Goal: Feedback & Contribution: Submit feedback/report problem

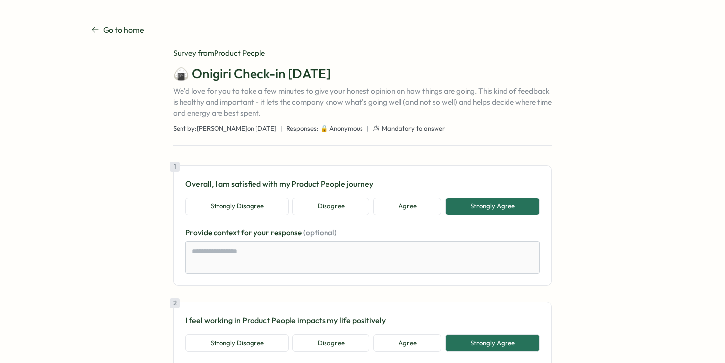
click at [319, 128] on span "Responses: 🔒 Anonymous" at bounding box center [324, 128] width 77 height 9
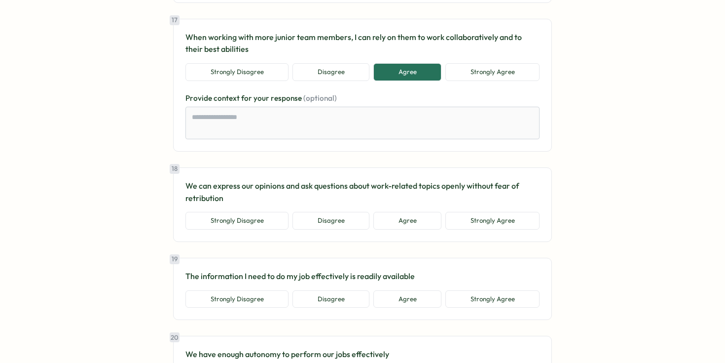
scroll to position [2323, 0]
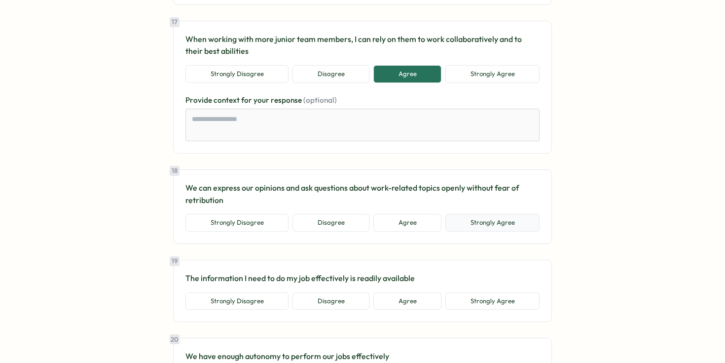
click at [468, 224] on button "Strongly Agree" at bounding box center [492, 223] width 94 height 18
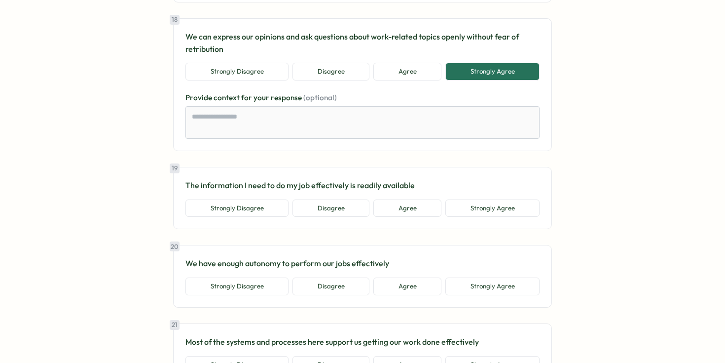
scroll to position [2474, 0]
click at [415, 217] on div "19 The information I need to do my job effectively is readily available Strongl…" at bounding box center [362, 197] width 379 height 62
click at [401, 205] on button "Agree" at bounding box center [407, 208] width 68 height 18
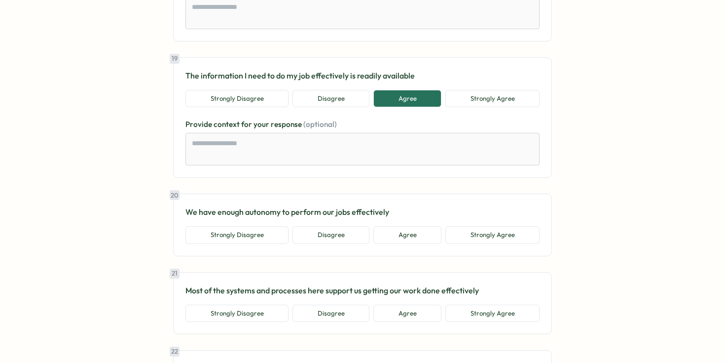
scroll to position [2580, 0]
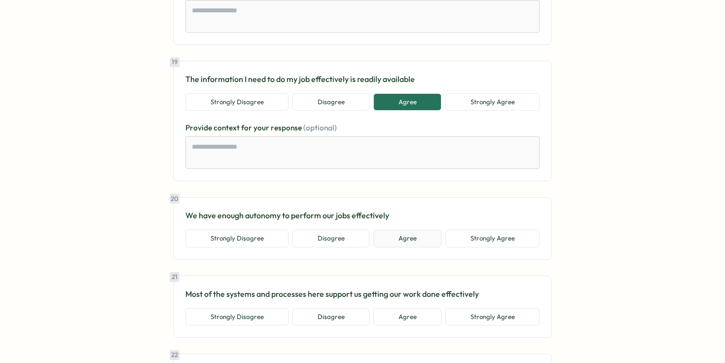
click at [416, 238] on button "Agree" at bounding box center [407, 238] width 68 height 18
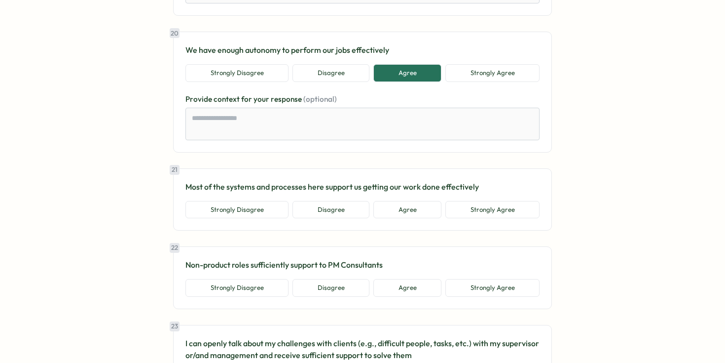
scroll to position [2747, 0]
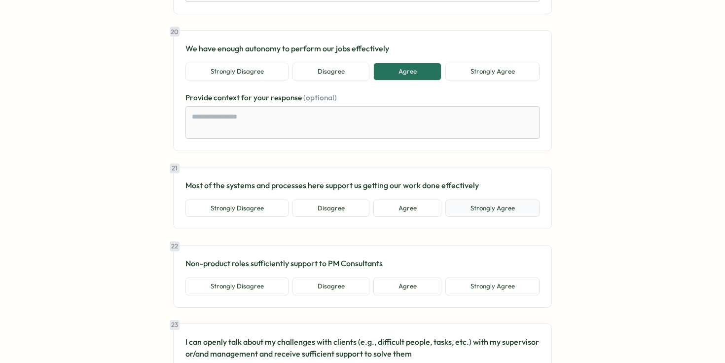
click at [497, 200] on button "Strongly Agree" at bounding box center [492, 208] width 94 height 18
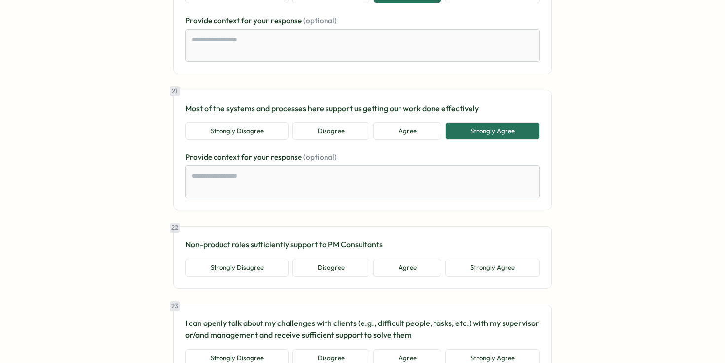
scroll to position [2825, 0]
click at [423, 132] on button "Agree" at bounding box center [407, 130] width 68 height 18
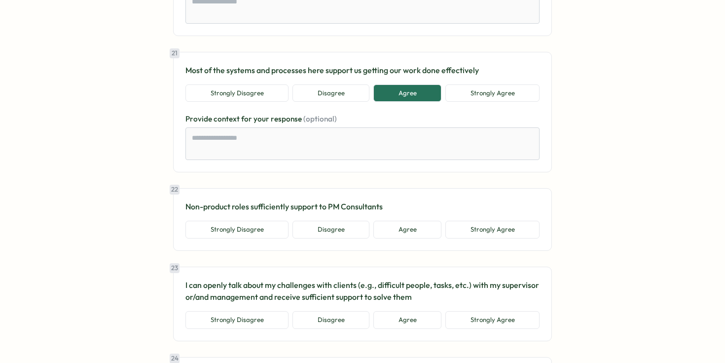
scroll to position [2868, 0]
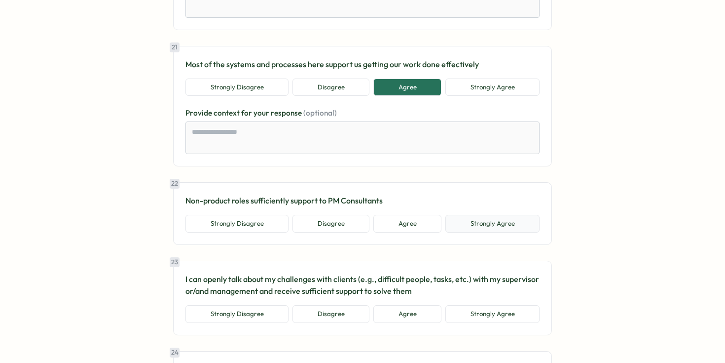
click at [477, 228] on button "Strongly Agree" at bounding box center [492, 224] width 94 height 18
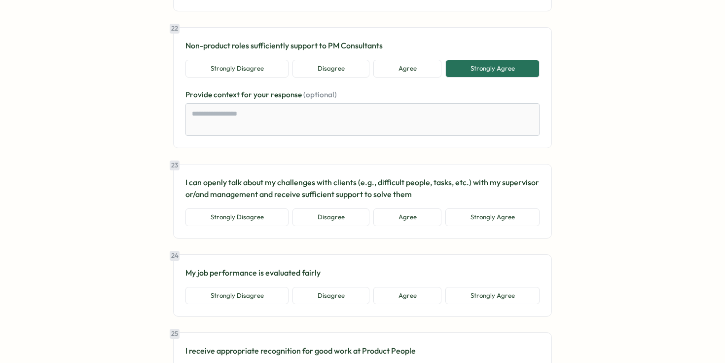
scroll to position [3024, 0]
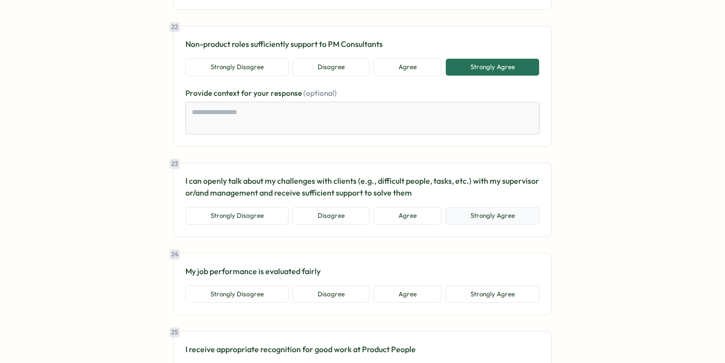
click at [467, 221] on button "Strongly Agree" at bounding box center [492, 216] width 94 height 18
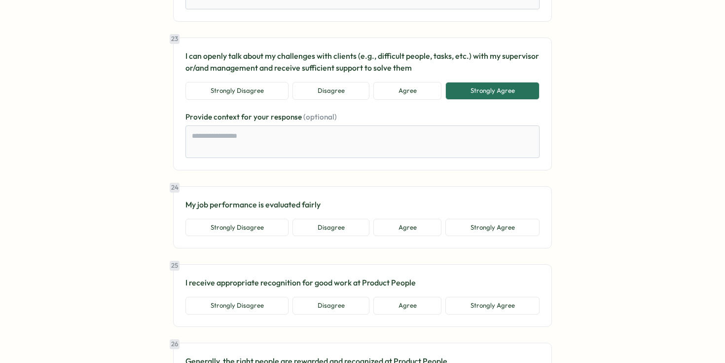
scroll to position [3154, 0]
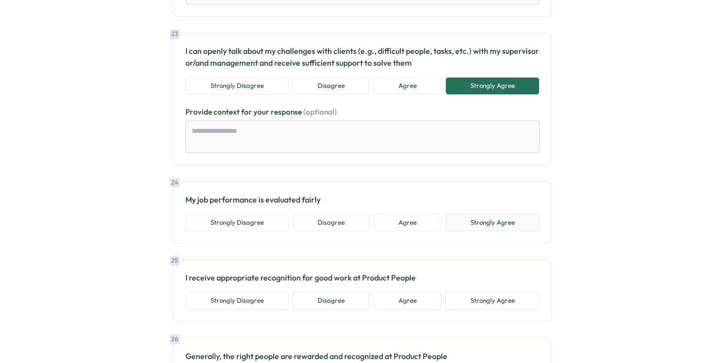
click at [462, 227] on button "Strongly Agree" at bounding box center [492, 223] width 94 height 18
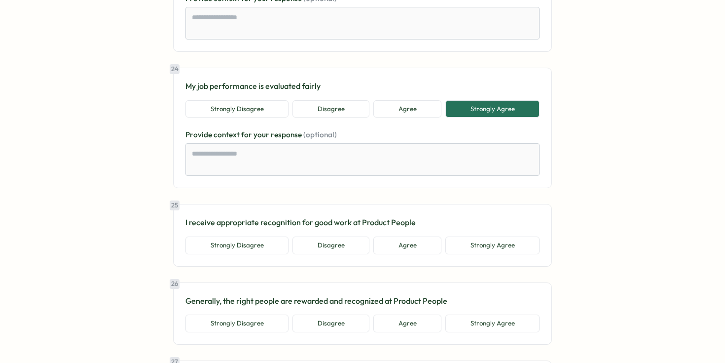
scroll to position [3269, 0]
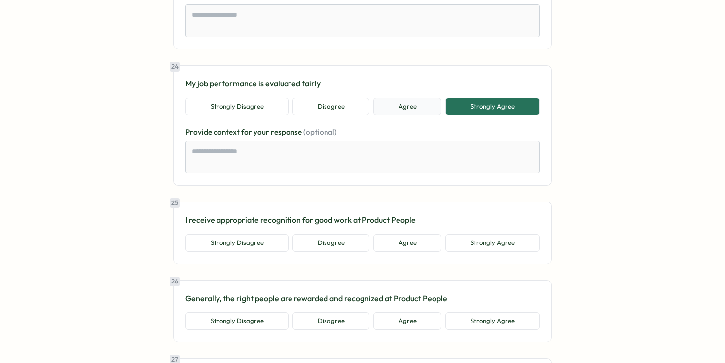
click at [403, 102] on button "Agree" at bounding box center [407, 107] width 68 height 18
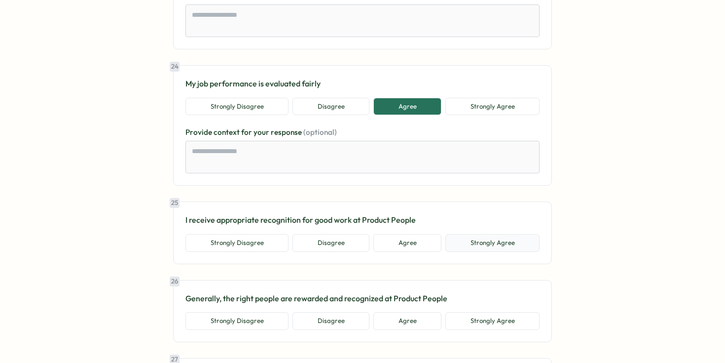
click at [465, 240] on button "Strongly Agree" at bounding box center [492, 243] width 94 height 18
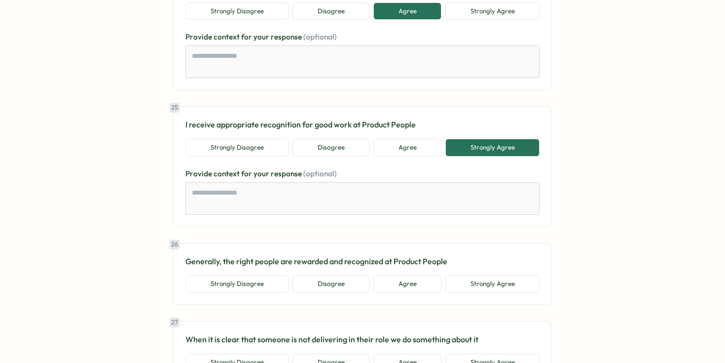
scroll to position [3366, 0]
click at [408, 141] on button "Agree" at bounding box center [407, 147] width 68 height 18
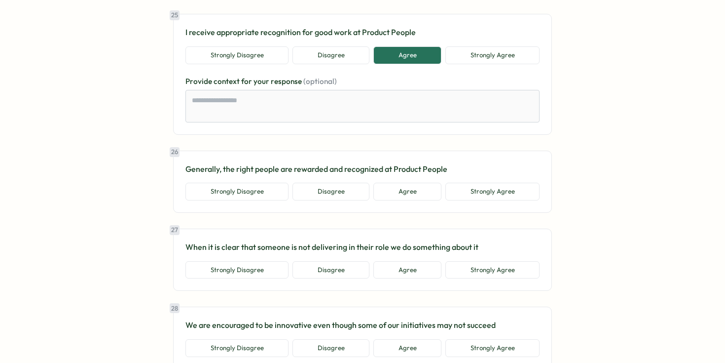
scroll to position [3456, 0]
click at [456, 200] on button "Strongly Agree" at bounding box center [492, 192] width 94 height 18
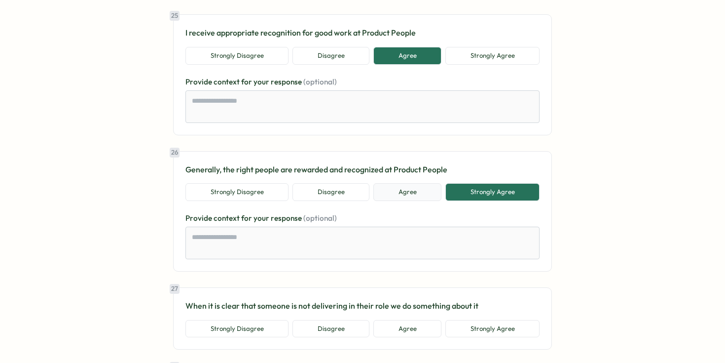
click at [416, 185] on button "Agree" at bounding box center [407, 192] width 68 height 18
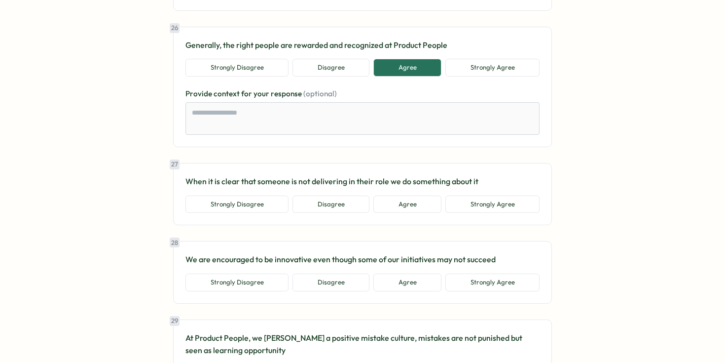
scroll to position [3582, 0]
click at [475, 210] on button "Strongly Agree" at bounding box center [492, 203] width 94 height 18
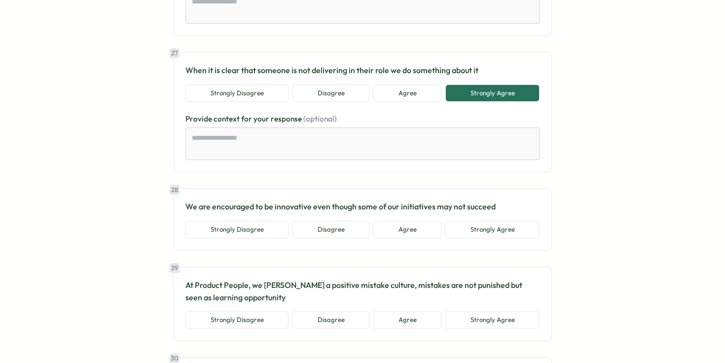
scroll to position [3693, 0]
click at [455, 234] on button "Strongly Agree" at bounding box center [492, 228] width 94 height 18
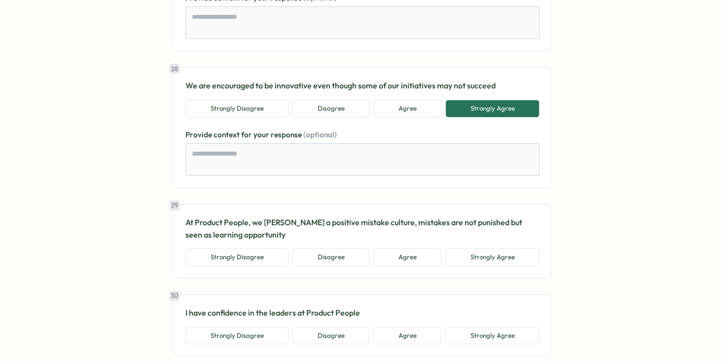
scroll to position [3812, 0]
click at [471, 254] on button "Strongly Agree" at bounding box center [492, 258] width 94 height 18
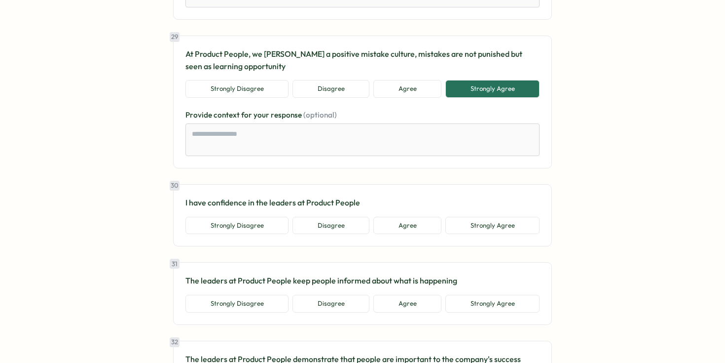
scroll to position [3983, 0]
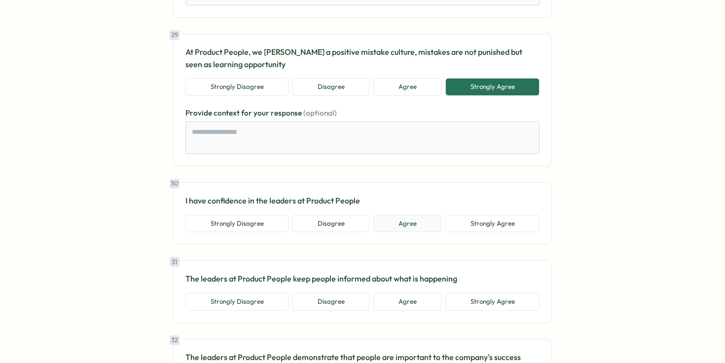
click at [406, 221] on button "Agree" at bounding box center [407, 224] width 68 height 18
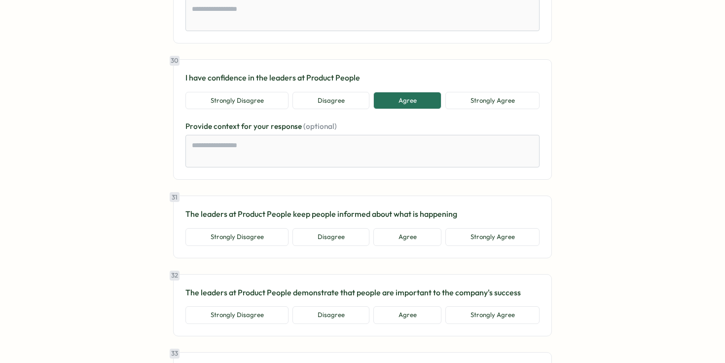
scroll to position [4104, 0]
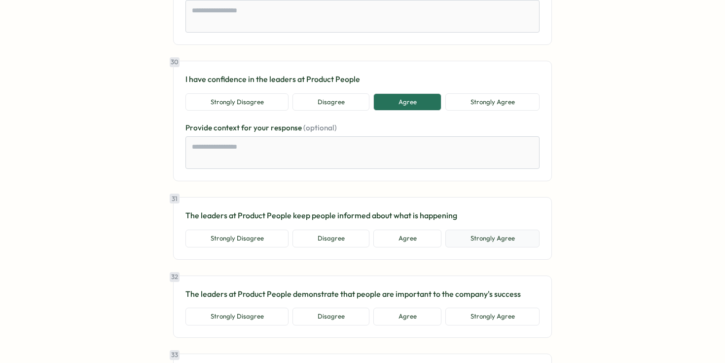
click at [478, 242] on button "Strongly Agree" at bounding box center [492, 238] width 94 height 18
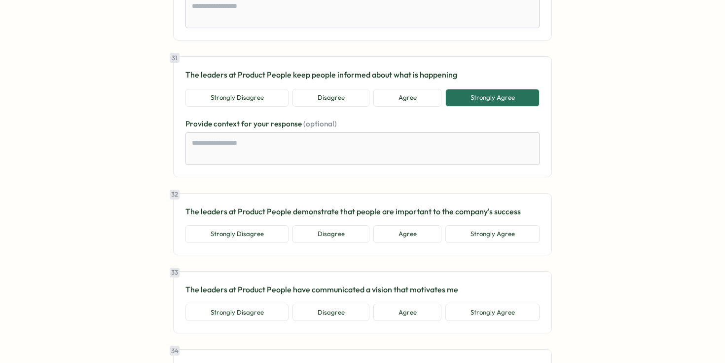
scroll to position [4244, 0]
click at [406, 232] on button "Agree" at bounding box center [407, 234] width 68 height 18
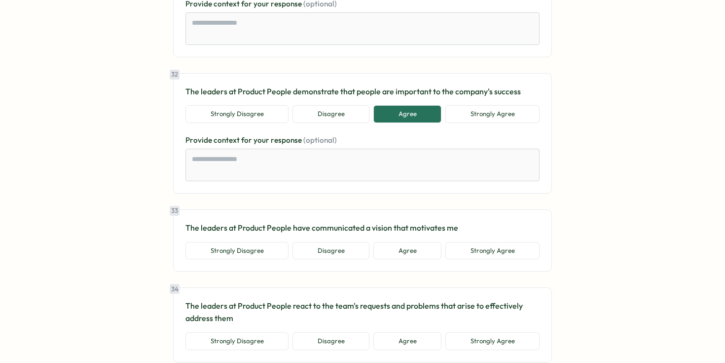
scroll to position [4368, 0]
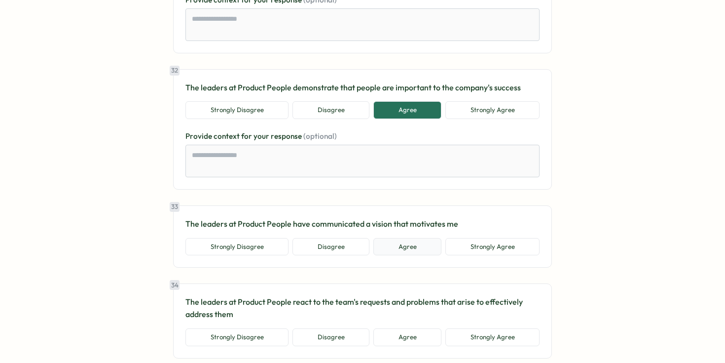
click at [415, 244] on button "Agree" at bounding box center [407, 247] width 68 height 18
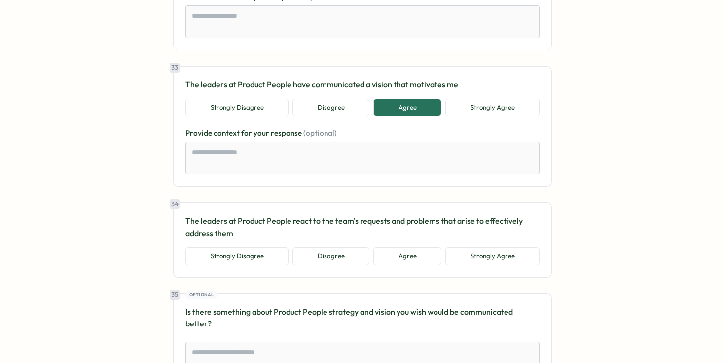
scroll to position [4508, 0]
click at [466, 260] on button "Strongly Agree" at bounding box center [492, 256] width 94 height 18
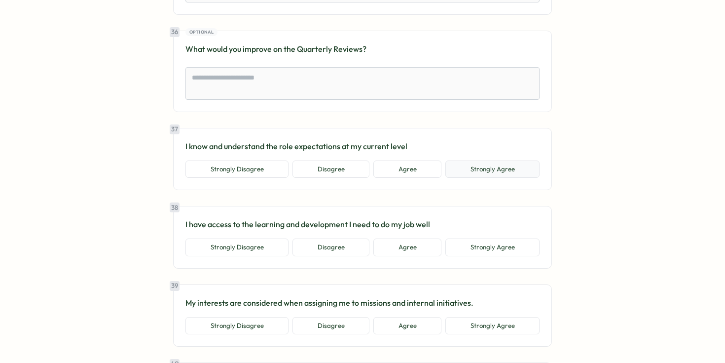
scroll to position [4936, 0]
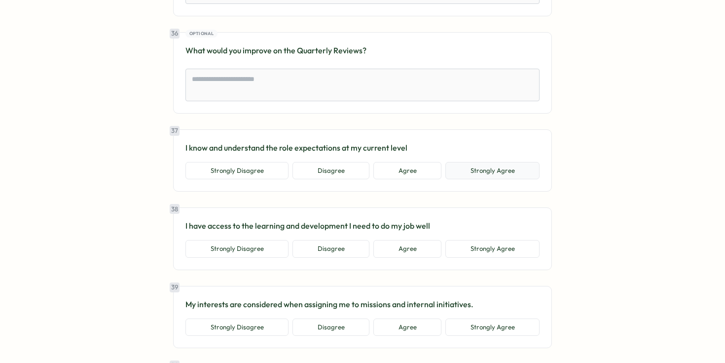
click at [448, 162] on button "Strongly Agree" at bounding box center [492, 171] width 94 height 18
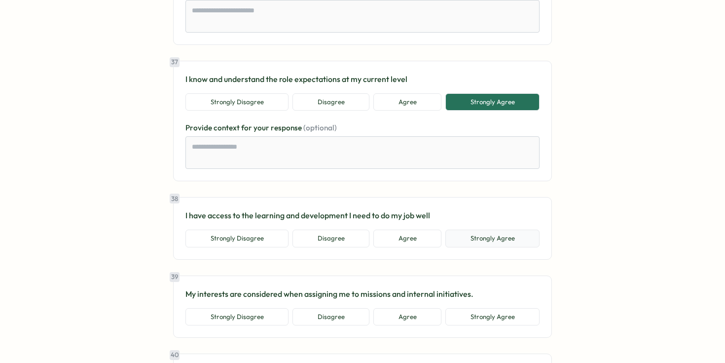
scroll to position [5004, 0]
click at [458, 230] on button "Strongly Agree" at bounding box center [492, 239] width 94 height 18
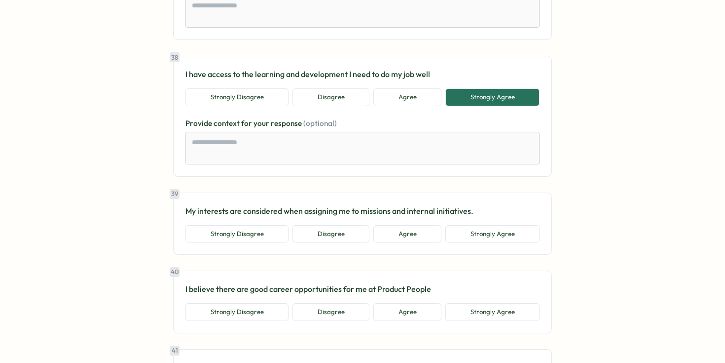
scroll to position [5144, 0]
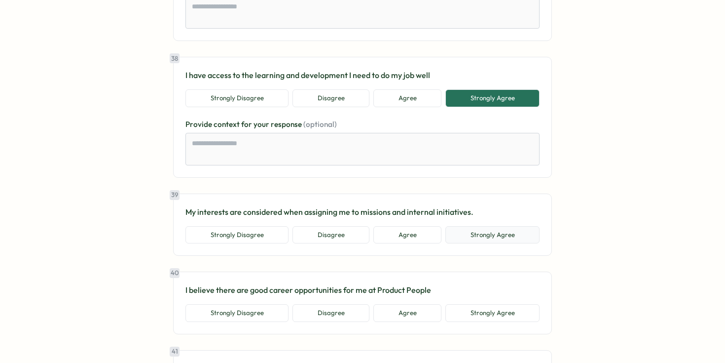
click at [466, 227] on button "Strongly Agree" at bounding box center [492, 235] width 94 height 18
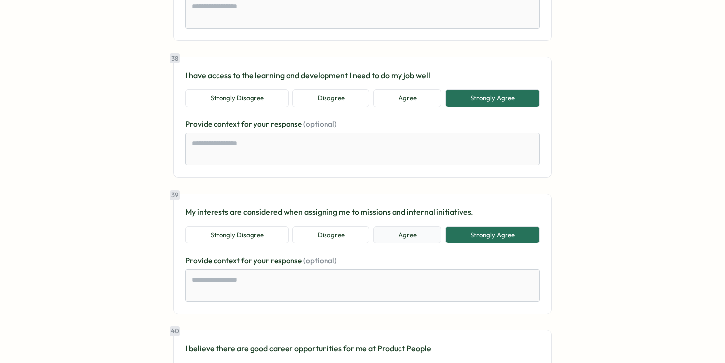
click at [423, 226] on button "Agree" at bounding box center [407, 235] width 68 height 18
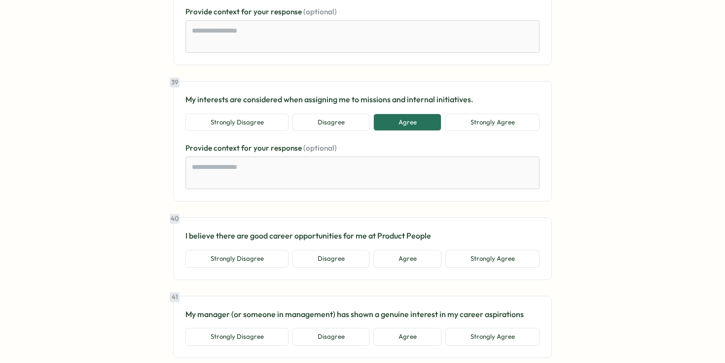
scroll to position [5265, 0]
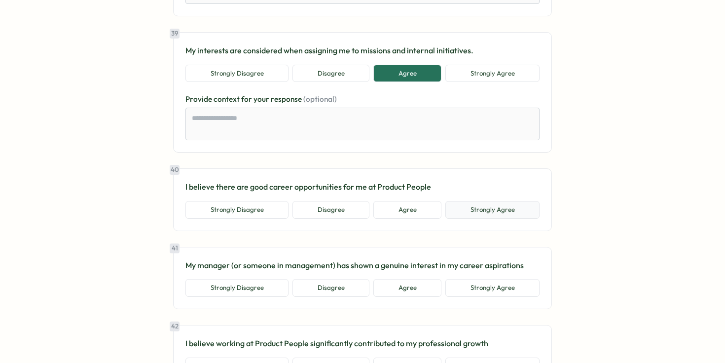
click at [474, 201] on button "Strongly Agree" at bounding box center [492, 210] width 94 height 18
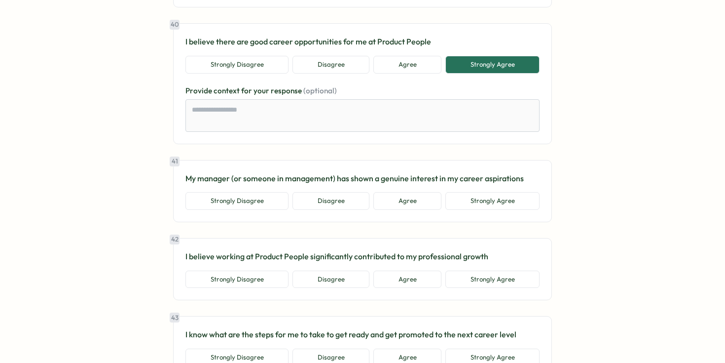
scroll to position [5449, 0]
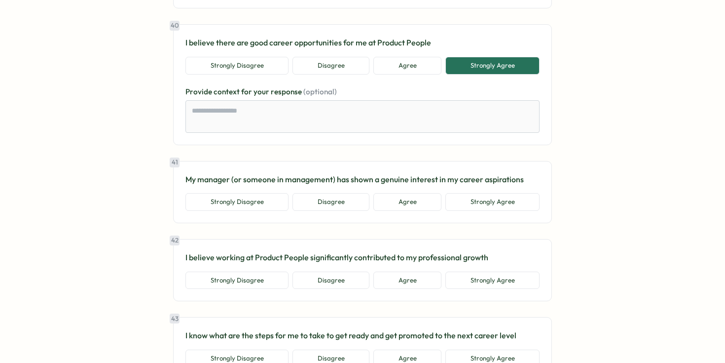
click at [474, 194] on button "Strongly Agree" at bounding box center [492, 202] width 94 height 18
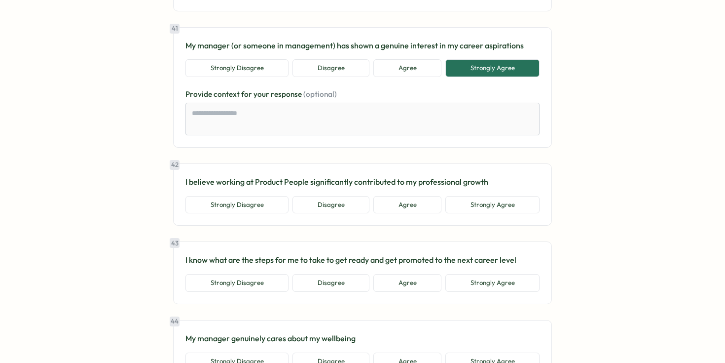
scroll to position [5587, 0]
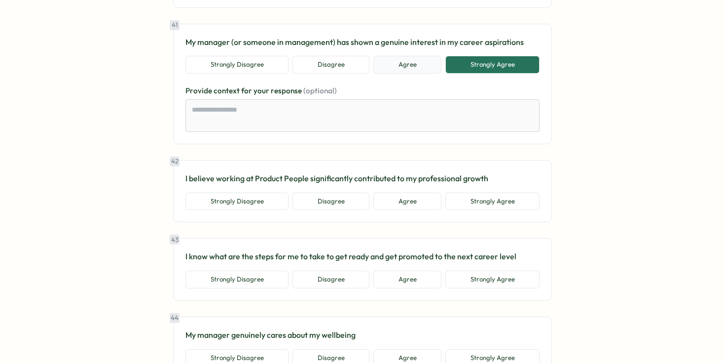
click at [397, 56] on button "Agree" at bounding box center [407, 65] width 68 height 18
click at [455, 192] on button "Strongly Agree" at bounding box center [492, 201] width 94 height 18
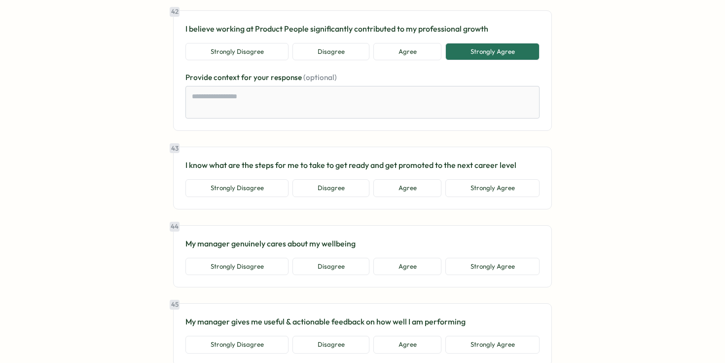
scroll to position [5735, 0]
click at [423, 180] on button "Agree" at bounding box center [407, 189] width 68 height 18
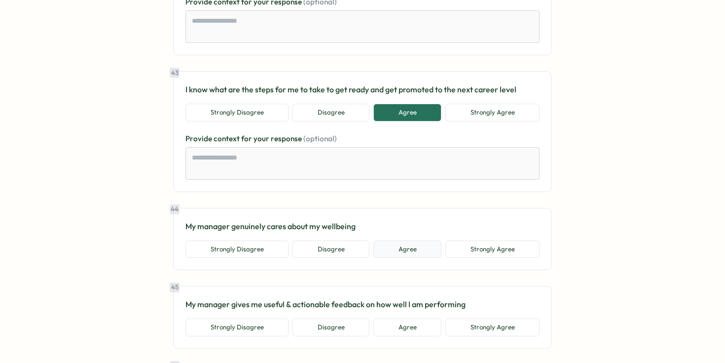
scroll to position [5812, 0]
click at [456, 239] on button "Strongly Agree" at bounding box center [492, 248] width 94 height 18
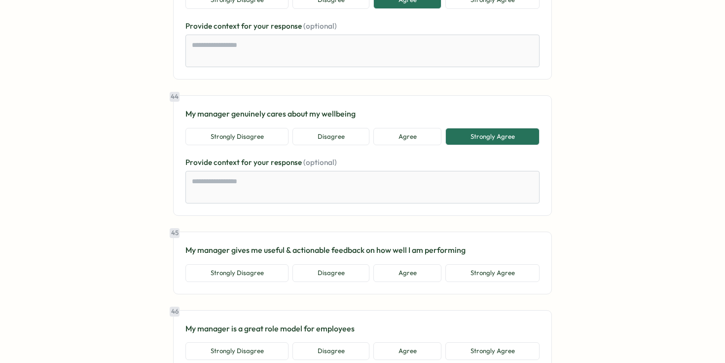
scroll to position [5955, 0]
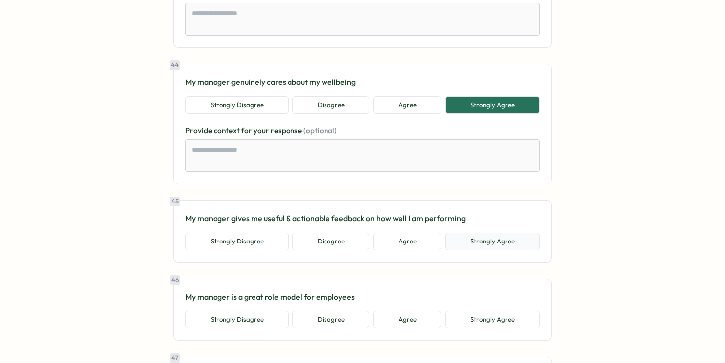
click at [486, 233] on button "Strongly Agree" at bounding box center [492, 241] width 94 height 18
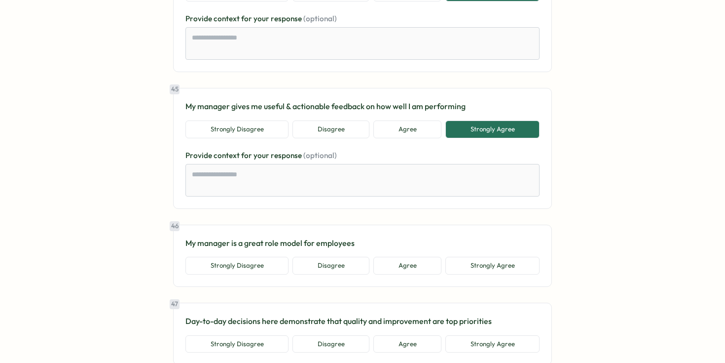
scroll to position [6071, 0]
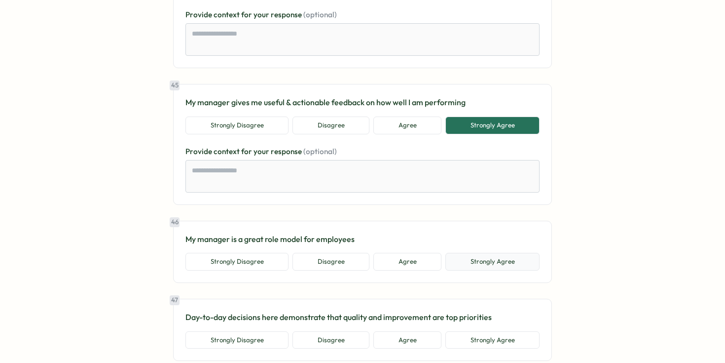
click at [488, 253] on button "Strongly Agree" at bounding box center [492, 262] width 94 height 18
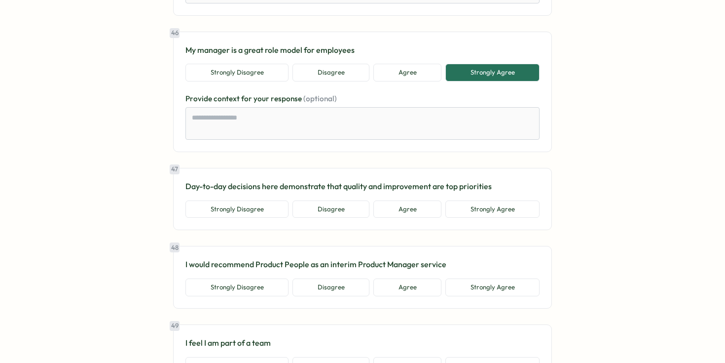
scroll to position [6259, 0]
click at [414, 201] on button "Agree" at bounding box center [407, 210] width 68 height 18
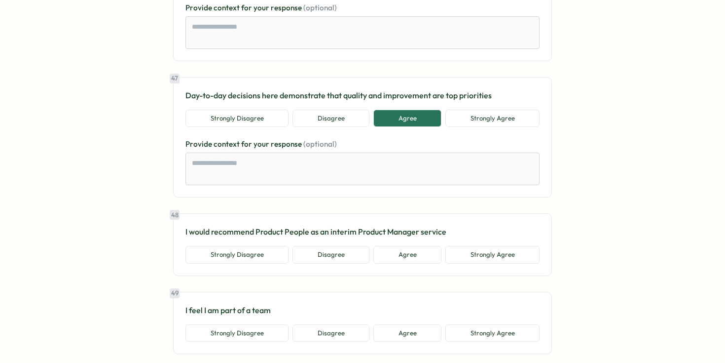
scroll to position [6356, 0]
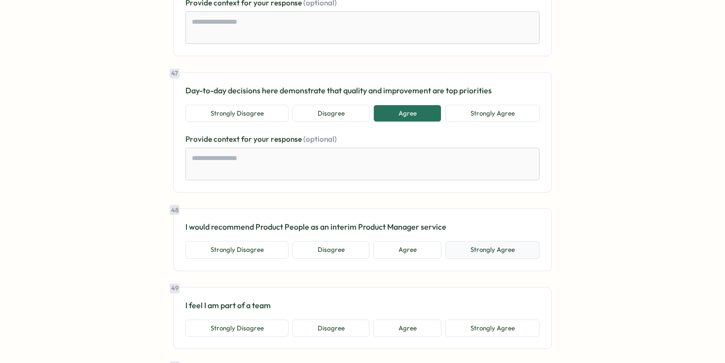
click at [462, 241] on button "Strongly Agree" at bounding box center [492, 250] width 94 height 18
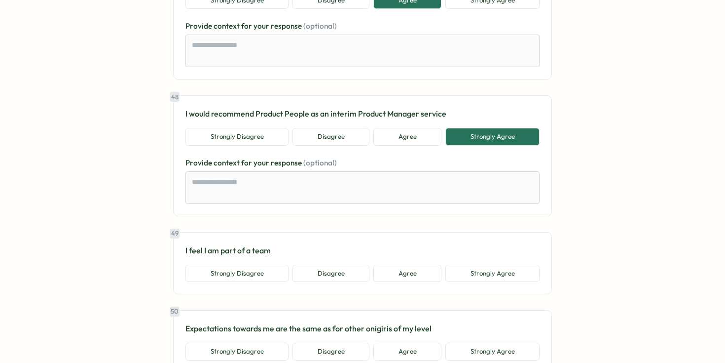
scroll to position [6491, 0]
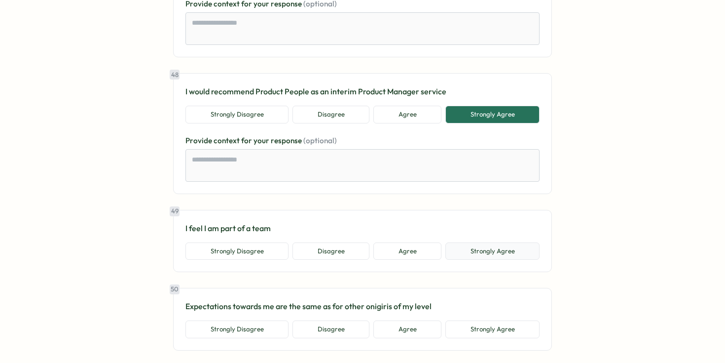
click at [467, 242] on button "Strongly Agree" at bounding box center [492, 251] width 94 height 18
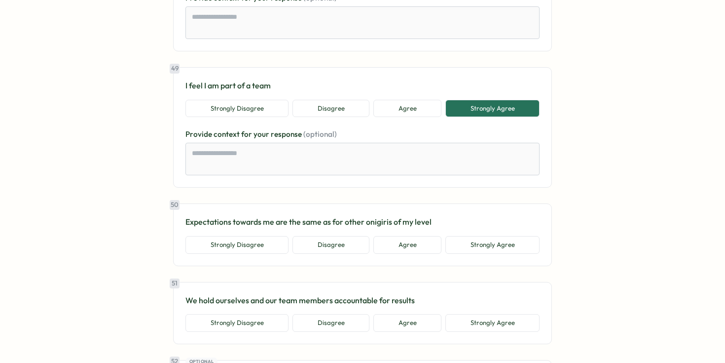
scroll to position [6636, 0]
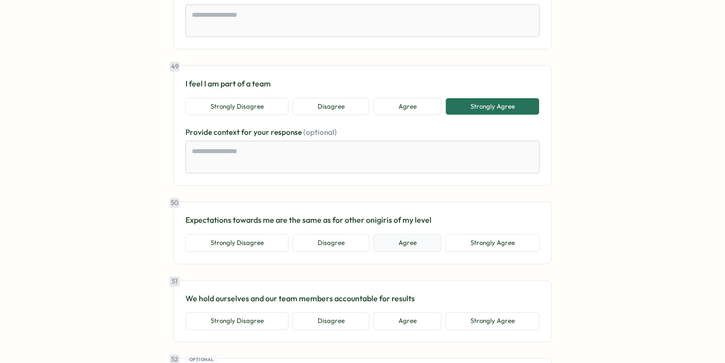
click at [428, 234] on button "Agree" at bounding box center [407, 243] width 68 height 18
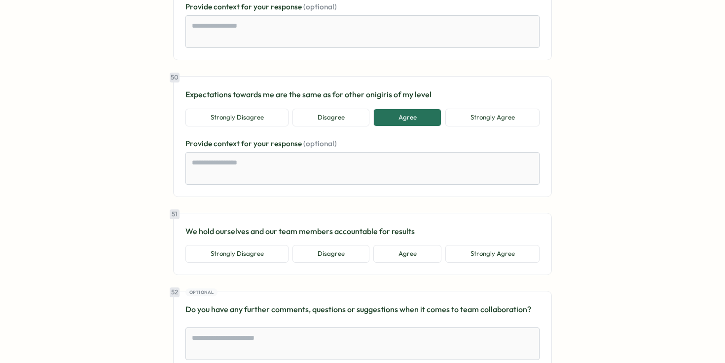
scroll to position [6762, 0]
click at [434, 244] on button "Agree" at bounding box center [407, 253] width 68 height 18
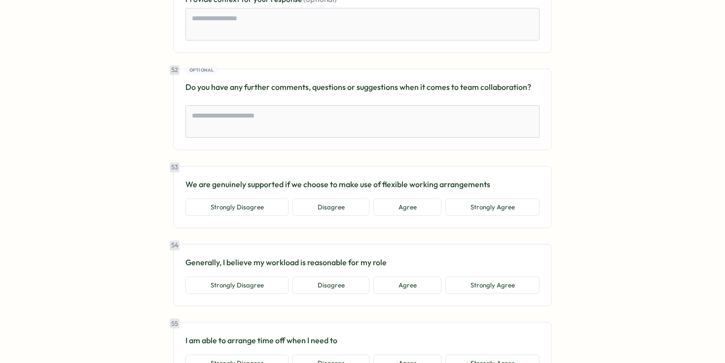
scroll to position [7040, 0]
click at [422, 199] on button "Agree" at bounding box center [407, 208] width 68 height 18
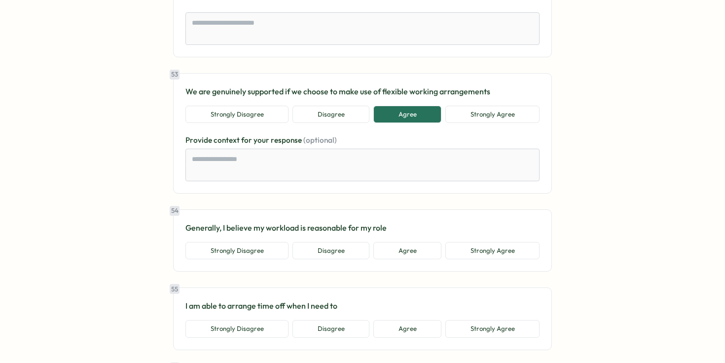
scroll to position [7135, 0]
click at [423, 241] on button "Agree" at bounding box center [407, 250] width 68 height 18
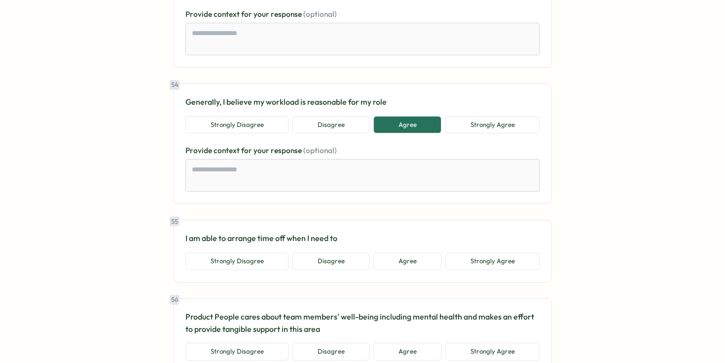
scroll to position [7260, 0]
click at [396, 253] on button "Agree" at bounding box center [407, 260] width 68 height 18
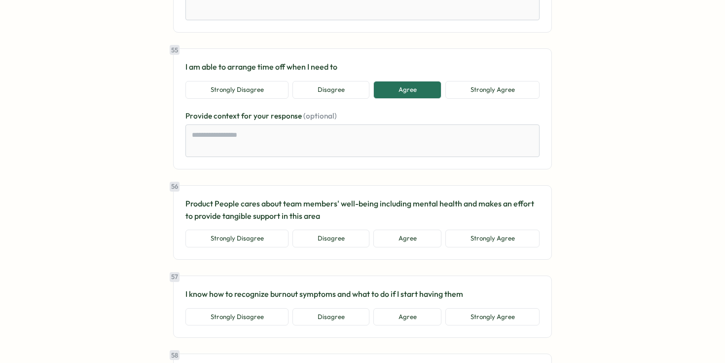
scroll to position [7430, 0]
click at [424, 230] on button "Agree" at bounding box center [407, 239] width 68 height 18
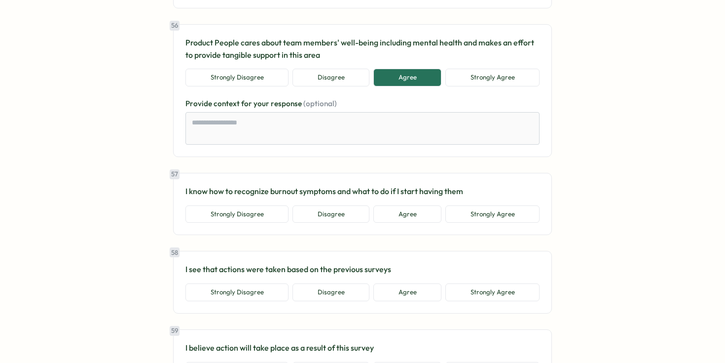
scroll to position [7589, 0]
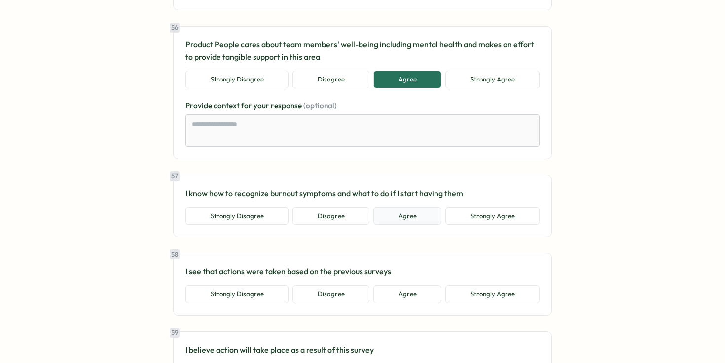
click at [424, 207] on button "Agree" at bounding box center [407, 216] width 68 height 18
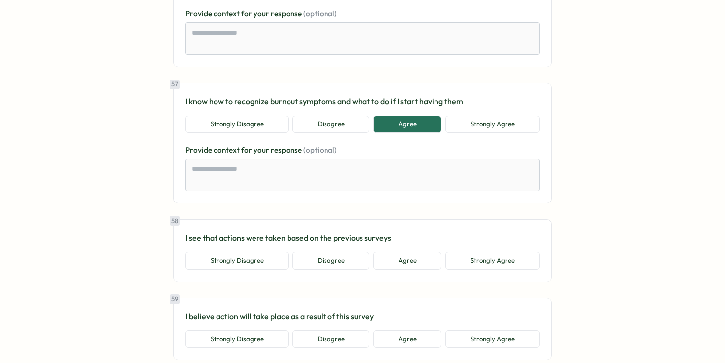
scroll to position [7681, 0]
click at [435, 252] on button "Agree" at bounding box center [407, 261] width 68 height 18
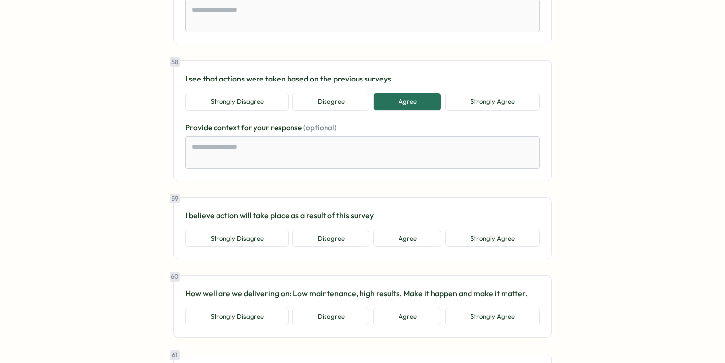
scroll to position [7839, 0]
click at [431, 230] on button "Agree" at bounding box center [407, 239] width 68 height 18
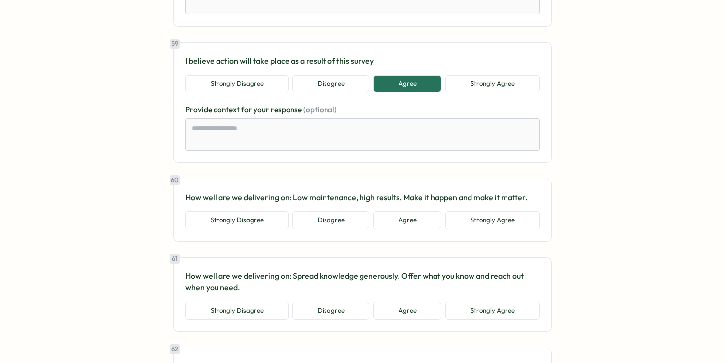
scroll to position [7995, 0]
click at [472, 211] on button "Strongly Agree" at bounding box center [492, 219] width 94 height 18
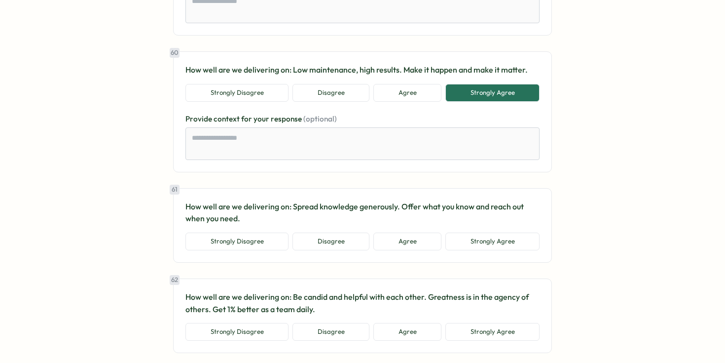
scroll to position [8121, 0]
click at [483, 233] on button "Strongly Agree" at bounding box center [492, 242] width 94 height 18
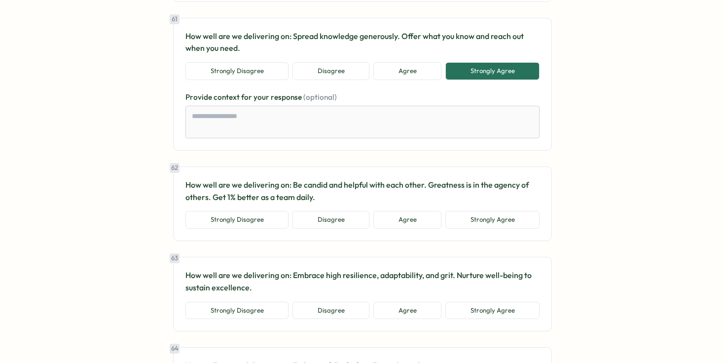
scroll to position [8297, 0]
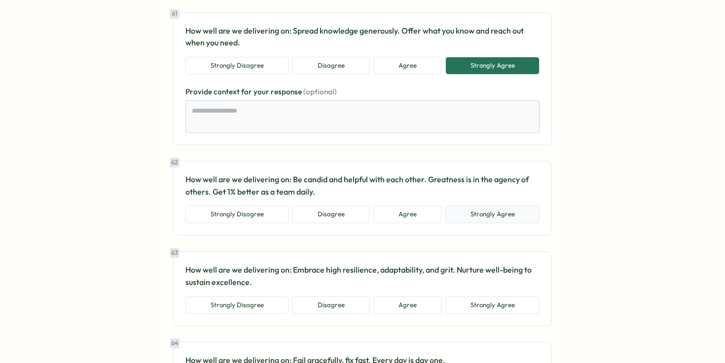
click at [478, 205] on button "Strongly Agree" at bounding box center [492, 214] width 94 height 18
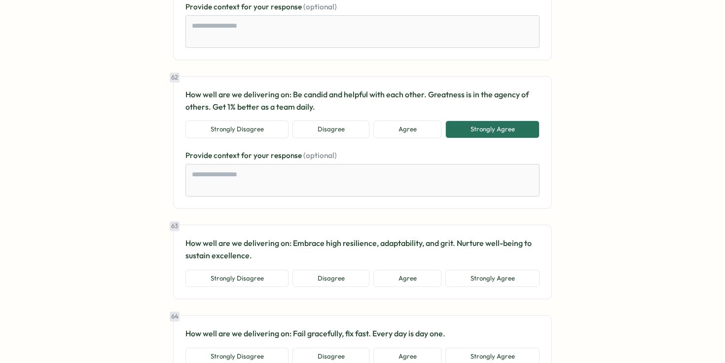
scroll to position [8383, 0]
click at [493, 271] on button "Strongly Agree" at bounding box center [492, 277] width 94 height 18
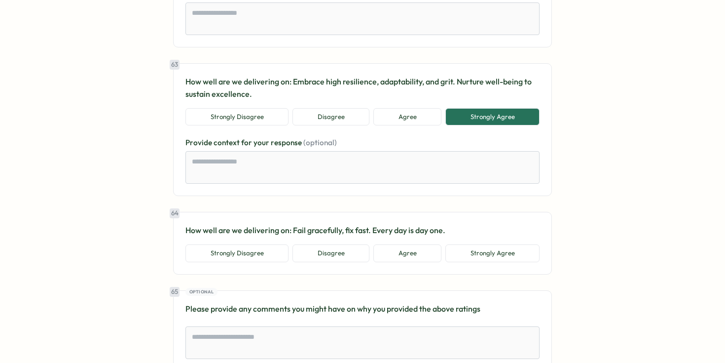
scroll to position [8544, 0]
click at [430, 244] on button "Agree" at bounding box center [407, 253] width 68 height 18
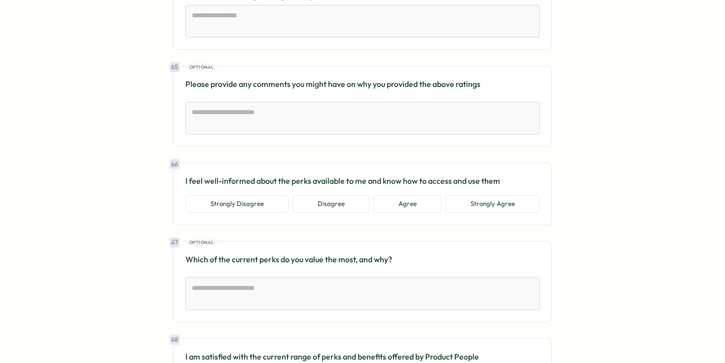
scroll to position [8825, 0]
click at [472, 195] on button "Strongly Agree" at bounding box center [492, 204] width 94 height 18
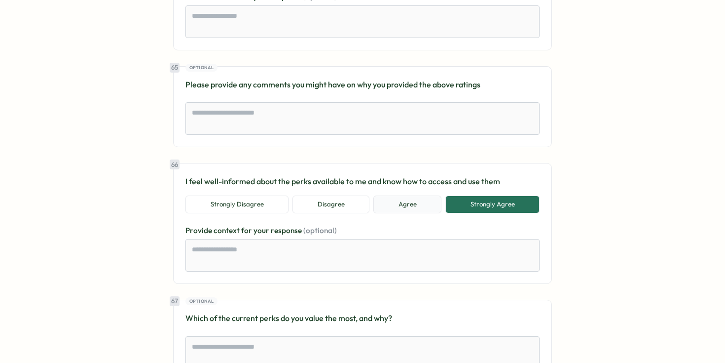
click at [404, 195] on button "Agree" at bounding box center [407, 204] width 68 height 18
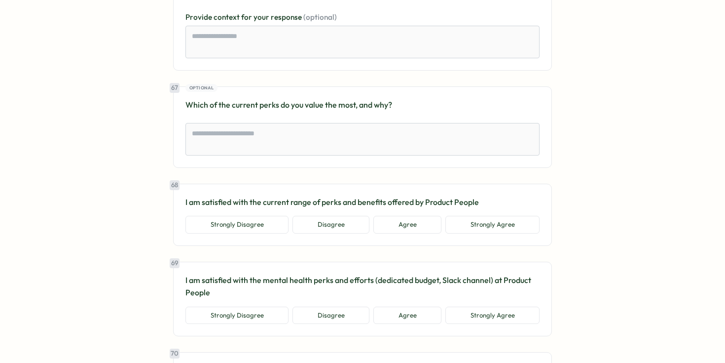
scroll to position [9035, 0]
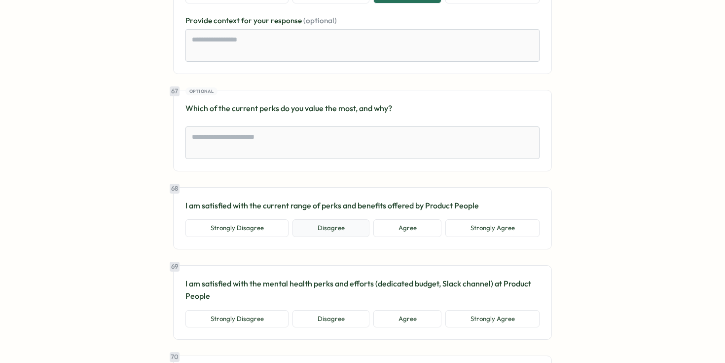
click at [349, 219] on button "Disagree" at bounding box center [330, 228] width 77 height 18
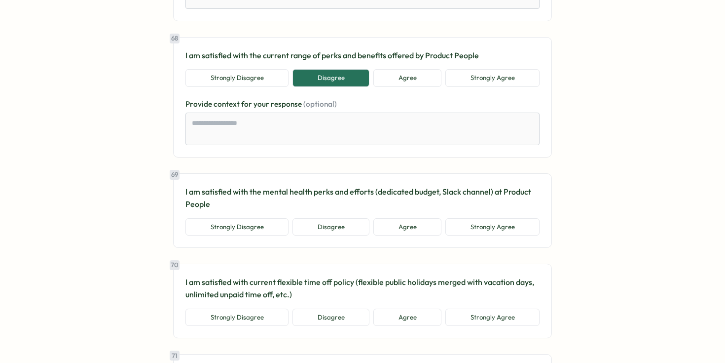
scroll to position [9184, 0]
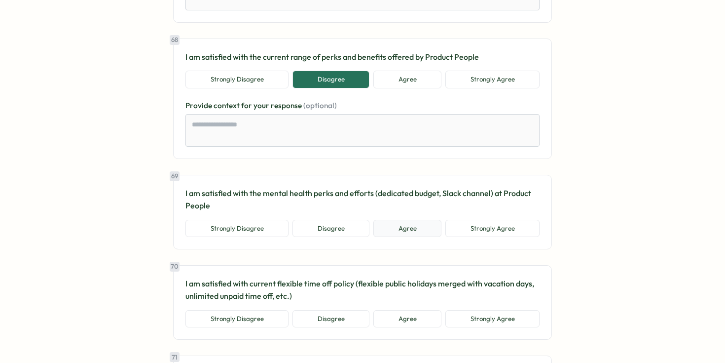
click at [406, 219] on button "Agree" at bounding box center [407, 228] width 68 height 18
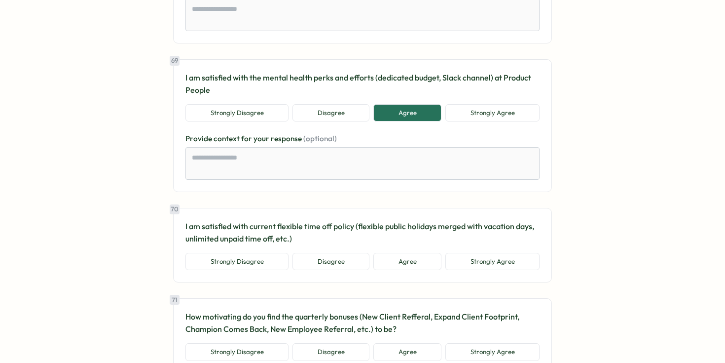
scroll to position [9300, 0]
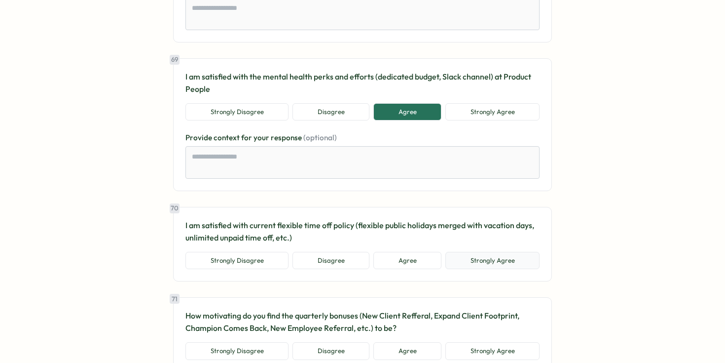
click at [477, 252] on button "Strongly Agree" at bounding box center [492, 261] width 94 height 18
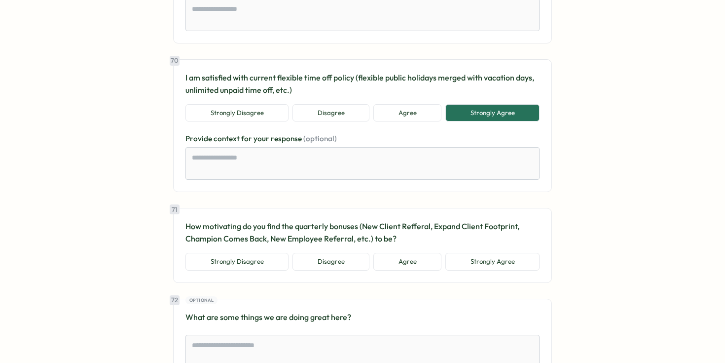
scroll to position [9447, 0]
click at [378, 253] on button "Agree" at bounding box center [407, 262] width 68 height 18
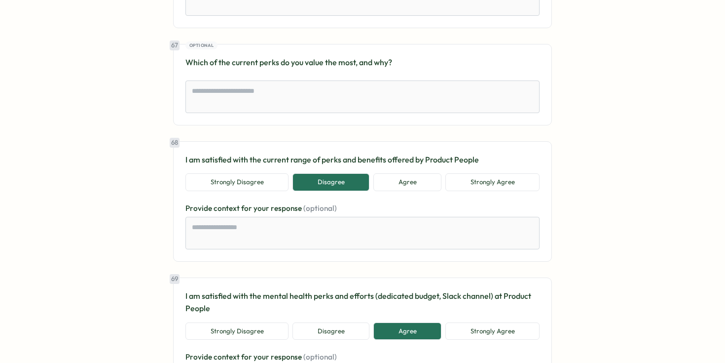
scroll to position [9082, 0]
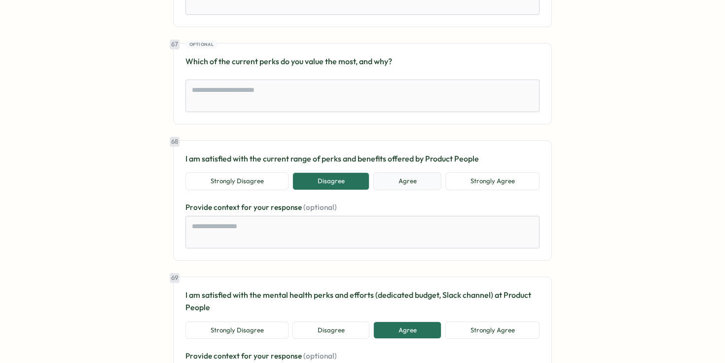
click at [398, 177] on button "Agree" at bounding box center [407, 181] width 68 height 18
type textarea "*"
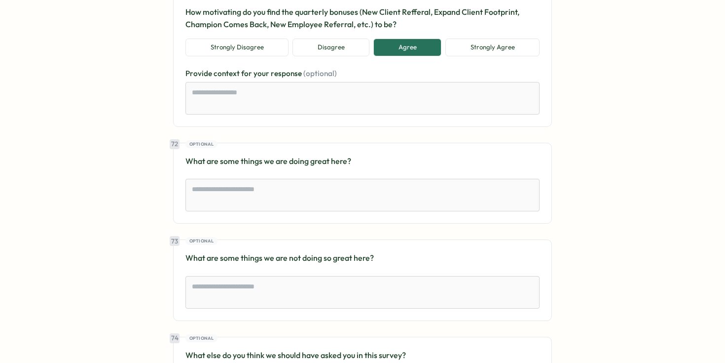
scroll to position [9867, 0]
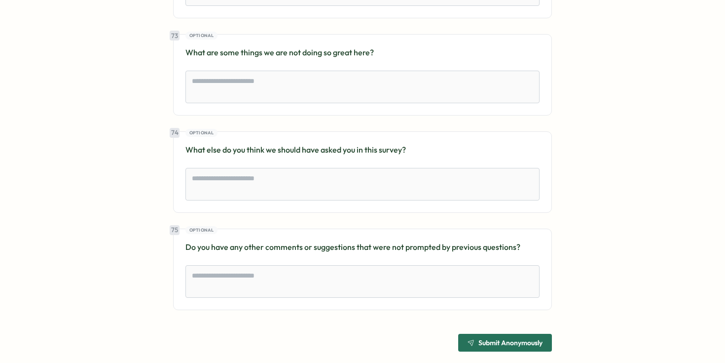
click at [490, 335] on span "Submit Anonymously" at bounding box center [505, 342] width 75 height 17
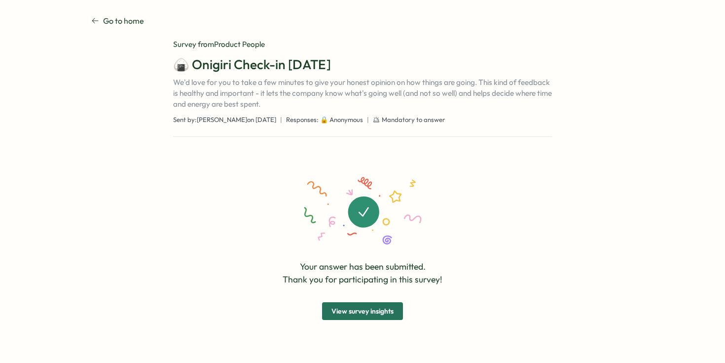
click at [358, 311] on span "View survey insights" at bounding box center [362, 310] width 62 height 17
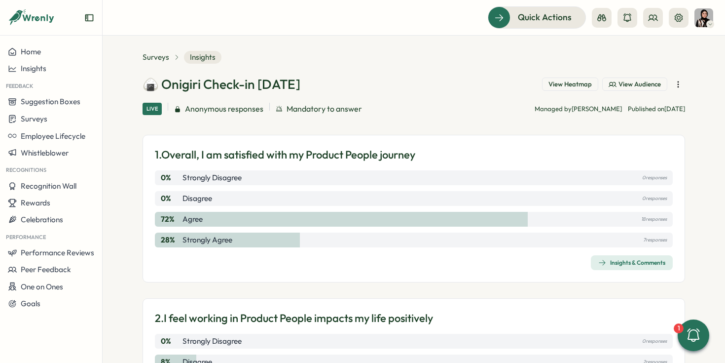
scroll to position [6, 0]
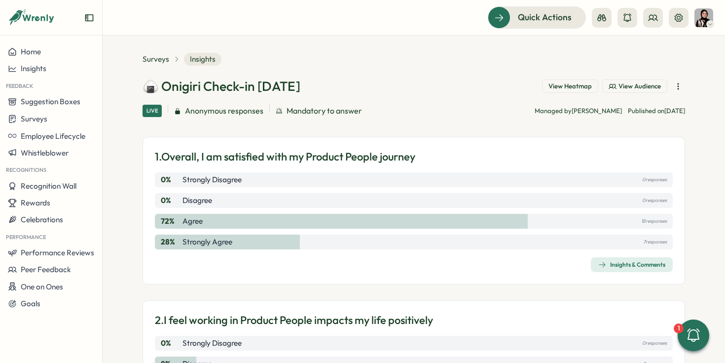
click at [281, 222] on div "72 % Agree 18 responses" at bounding box center [414, 221] width 518 height 15
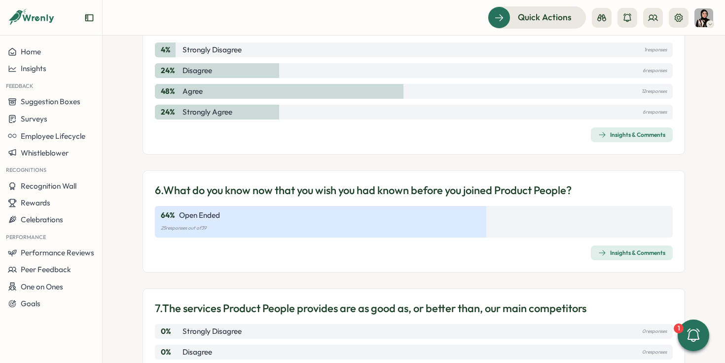
scroll to position [790, 0]
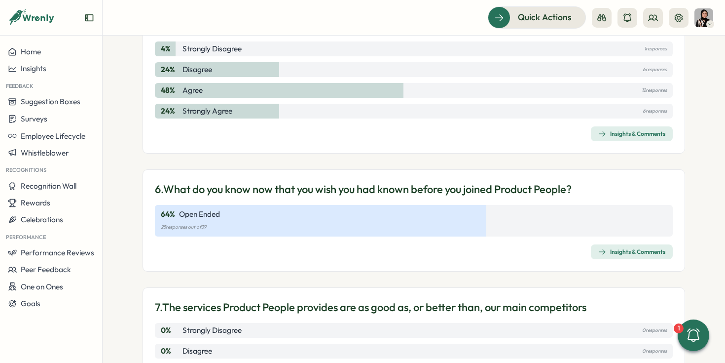
click at [606, 251] on div "Insights & Comments" at bounding box center [631, 252] width 67 height 8
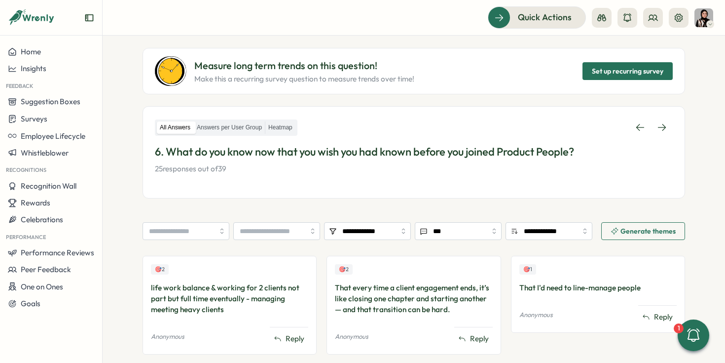
scroll to position [84, 0]
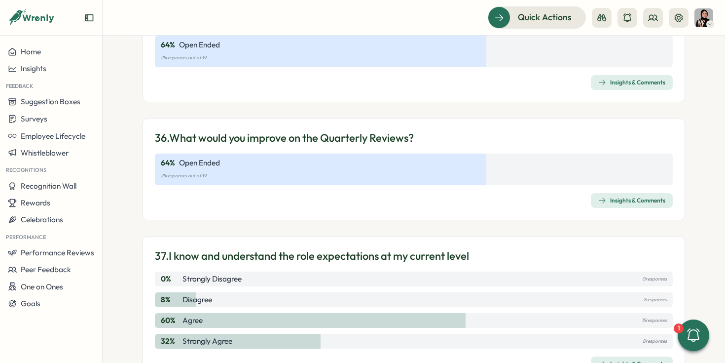
scroll to position [5752, 0]
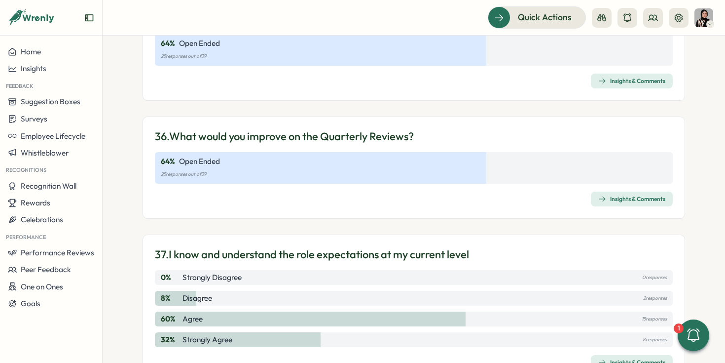
click at [629, 85] on div "Insights & Comments" at bounding box center [631, 81] width 67 height 8
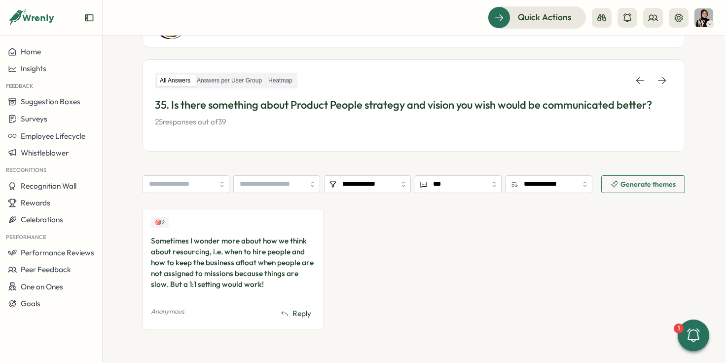
scroll to position [130, 0]
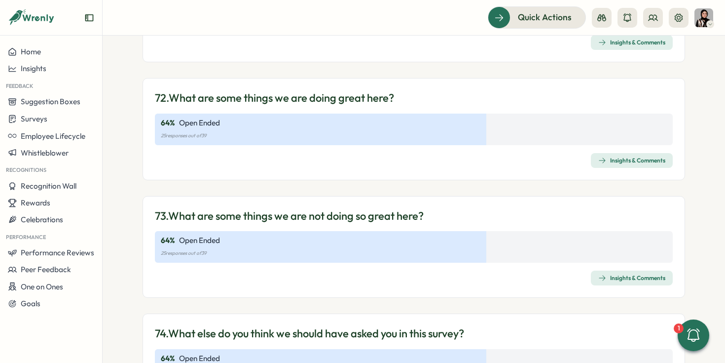
scroll to position [11798, 0]
